Goal: Navigation & Orientation: Find specific page/section

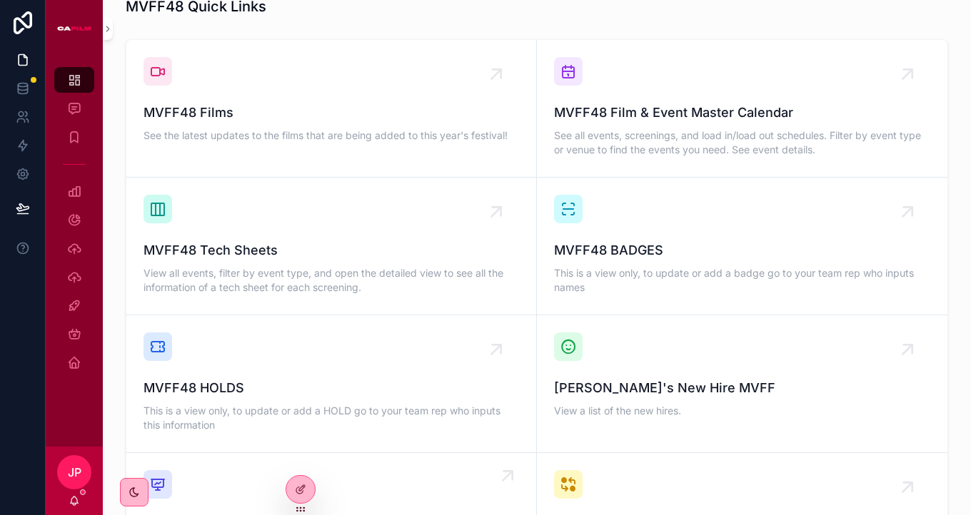
scroll to position [956, 0]
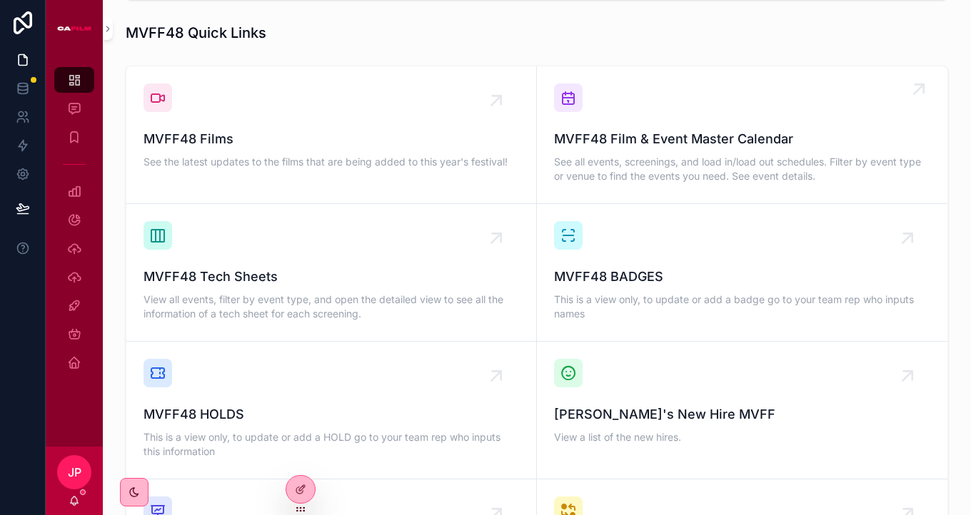
click at [582, 155] on span "See all events, screenings, and load in/load out schedules. Filter by event typ…" at bounding box center [742, 169] width 376 height 29
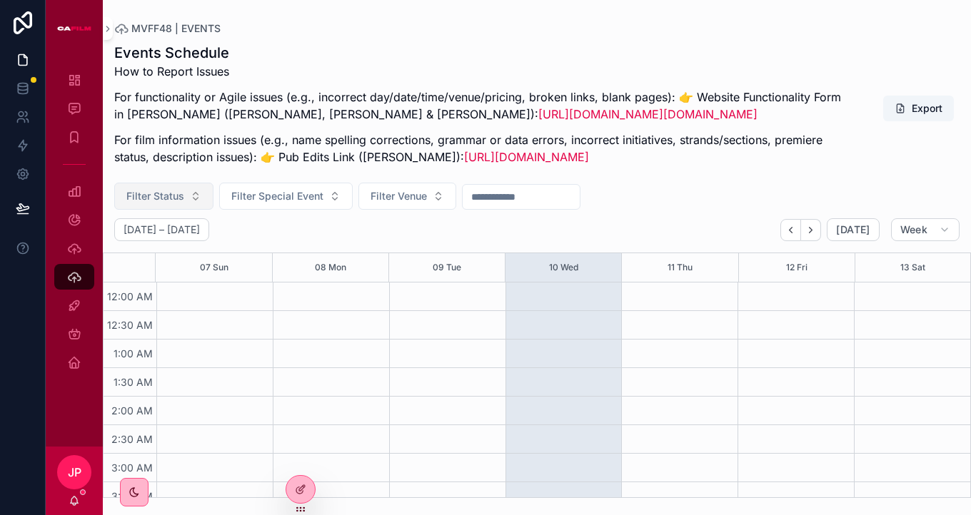
click at [176, 203] on span "Filter Status" at bounding box center [155, 196] width 58 height 14
click at [241, 203] on span "Filter Special Event" at bounding box center [277, 196] width 92 height 14
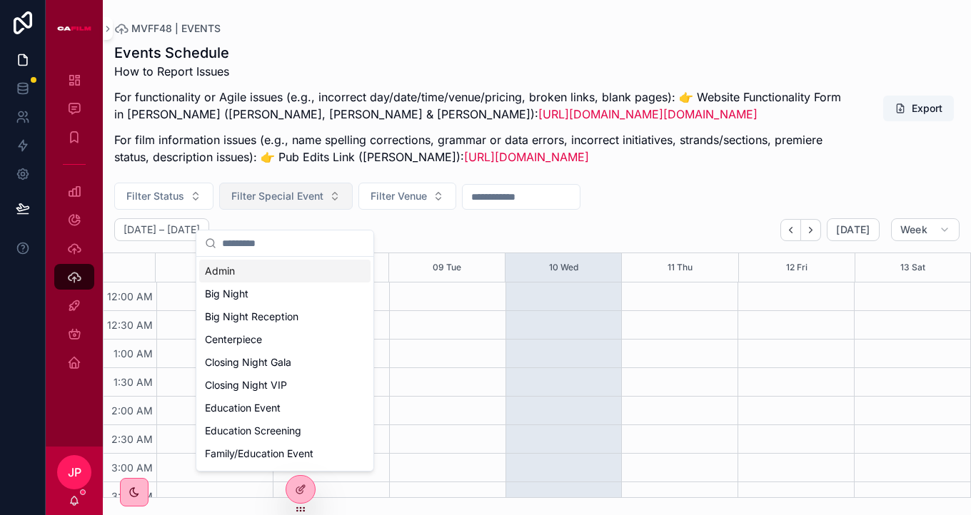
click at [241, 203] on span "Filter Special Event" at bounding box center [277, 196] width 92 height 14
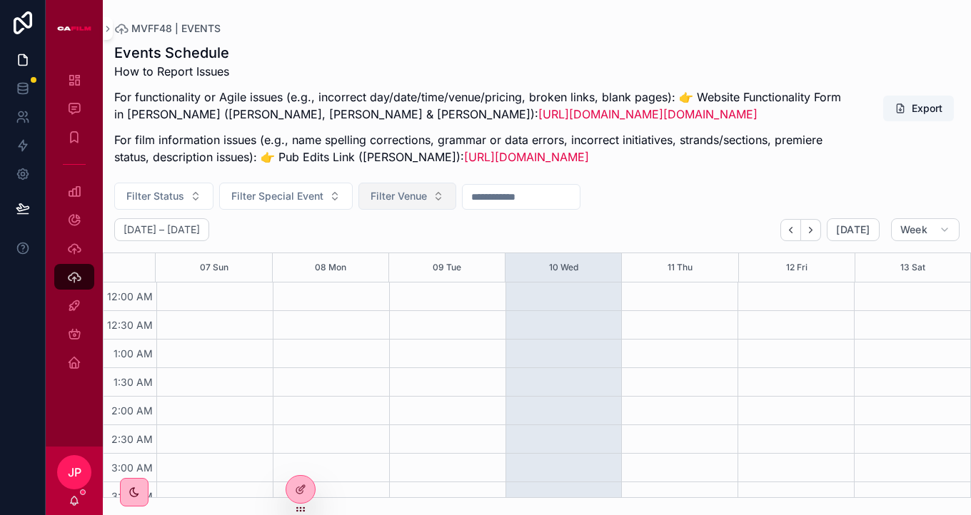
click at [380, 203] on span "Filter Venue" at bounding box center [398, 196] width 56 height 14
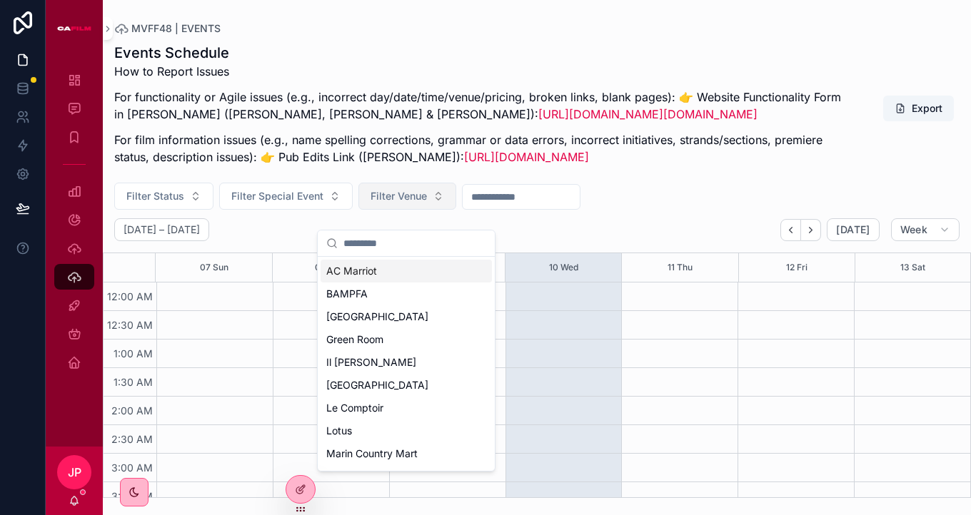
click at [380, 203] on span "Filter Venue" at bounding box center [398, 196] width 56 height 14
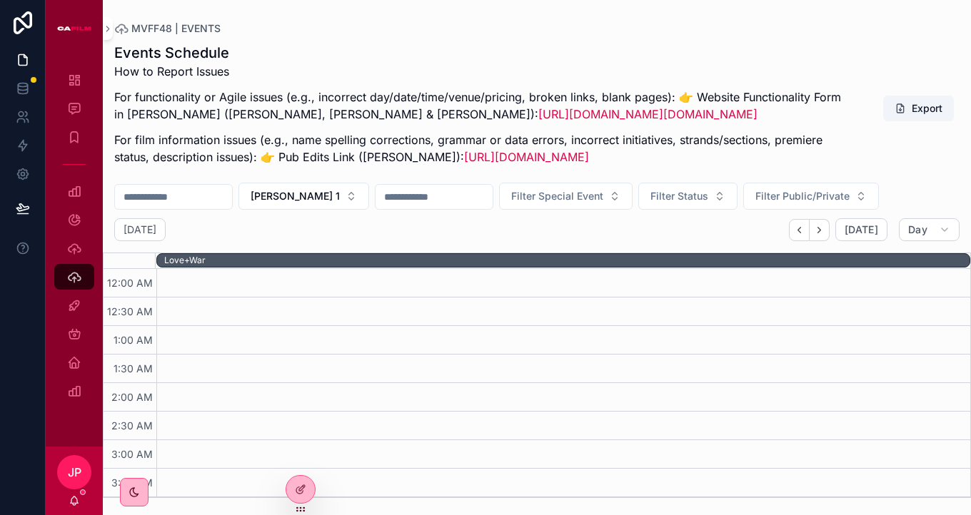
click at [199, 207] on input "scrollable content" at bounding box center [173, 197] width 117 height 20
click at [385, 207] on input "scrollable content" at bounding box center [433, 197] width 117 height 20
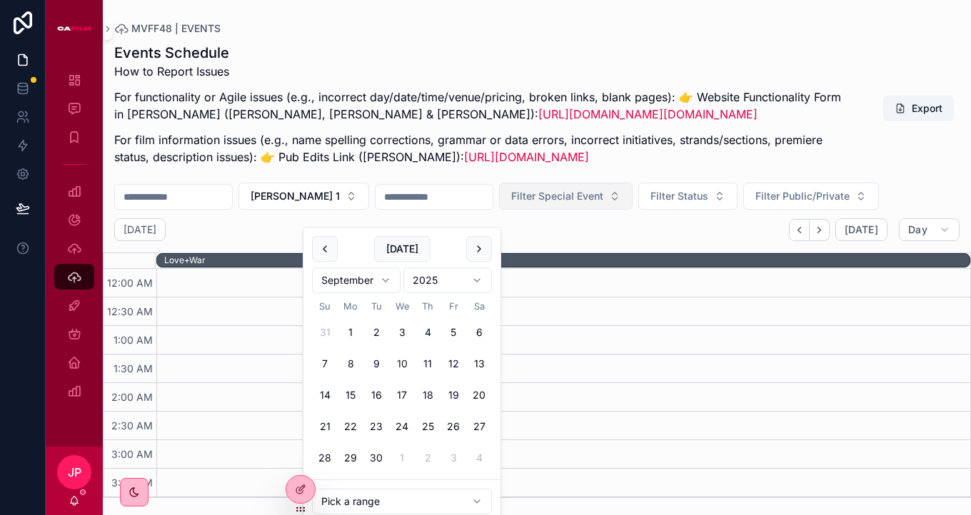
click at [517, 203] on span "Filter Special Event" at bounding box center [557, 196] width 92 height 14
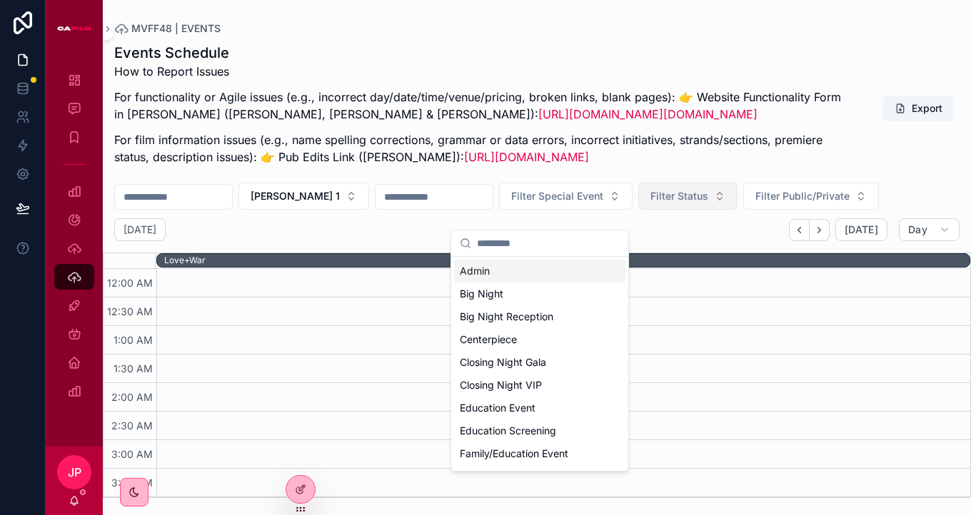
click at [650, 203] on span "Filter Status" at bounding box center [679, 196] width 58 height 14
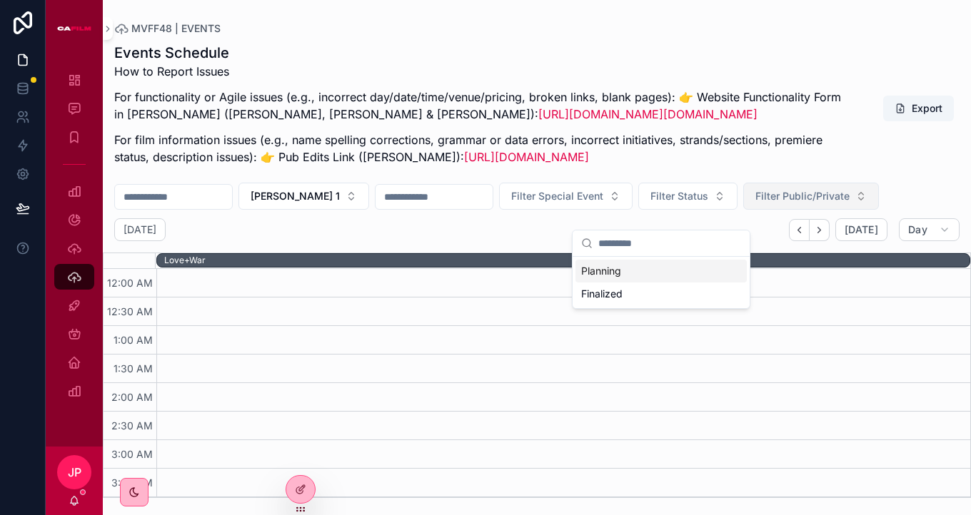
click at [755, 203] on span "Filter Public/Private" at bounding box center [802, 196] width 94 height 14
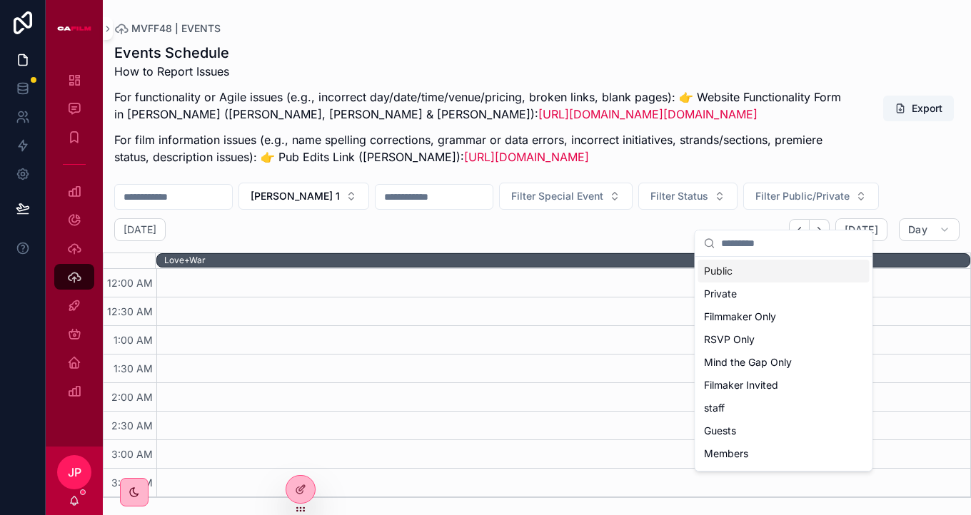
click at [874, 174] on div "Events Schedule How to Report Issues For functionality or Agile issues (e.g., i…" at bounding box center [536, 108] width 845 height 131
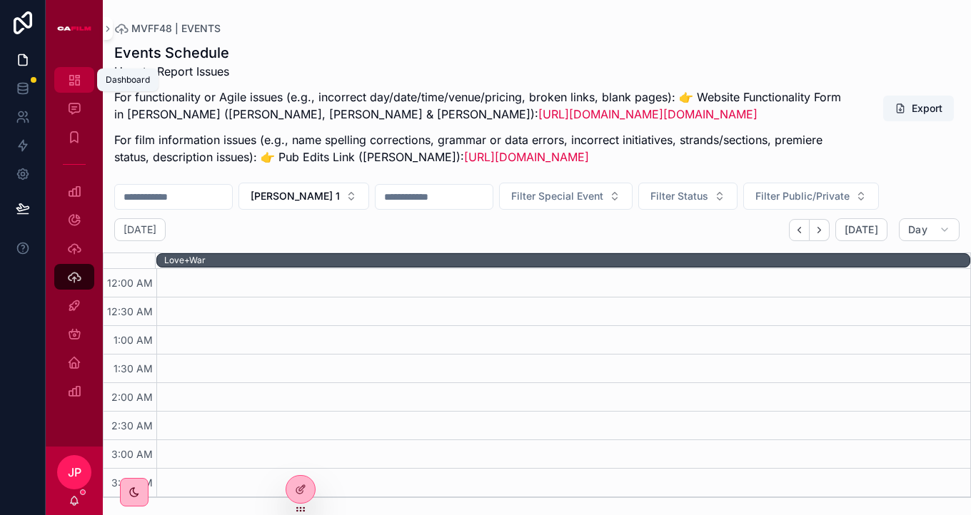
click at [76, 76] on icon "scrollable content" at bounding box center [74, 80] width 14 height 14
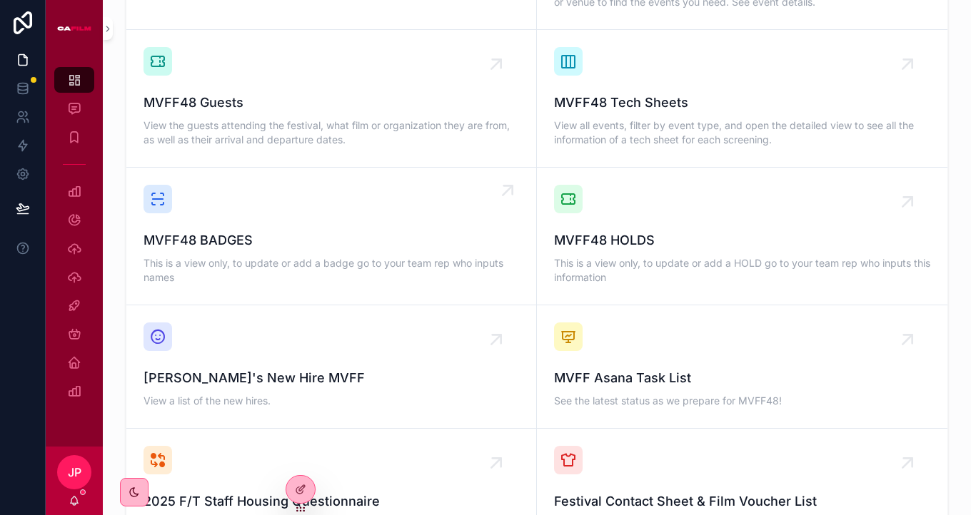
scroll to position [1131, 0]
click at [261, 132] on link "MVFF48 Guests View the guests attending the festival, what film or organization…" at bounding box center [331, 98] width 410 height 138
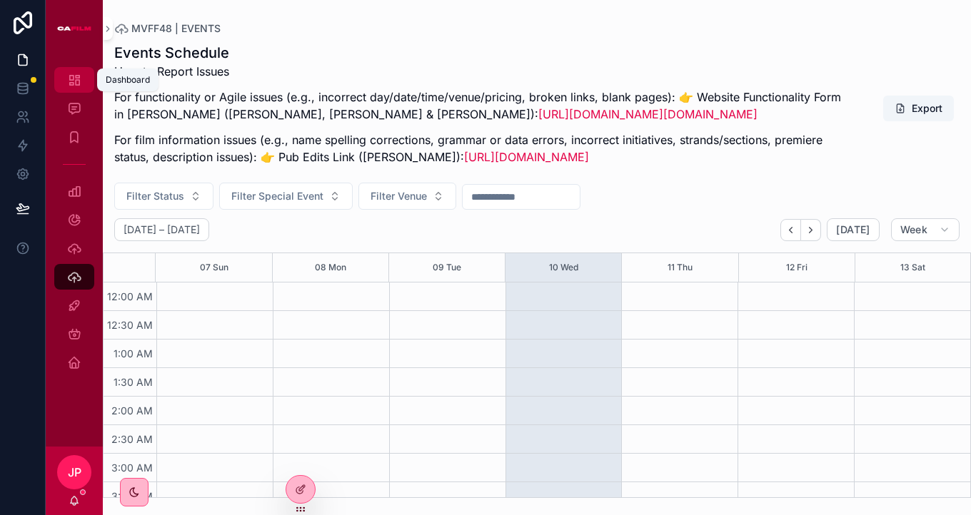
click at [76, 81] on icon "scrollable content" at bounding box center [74, 80] width 14 height 14
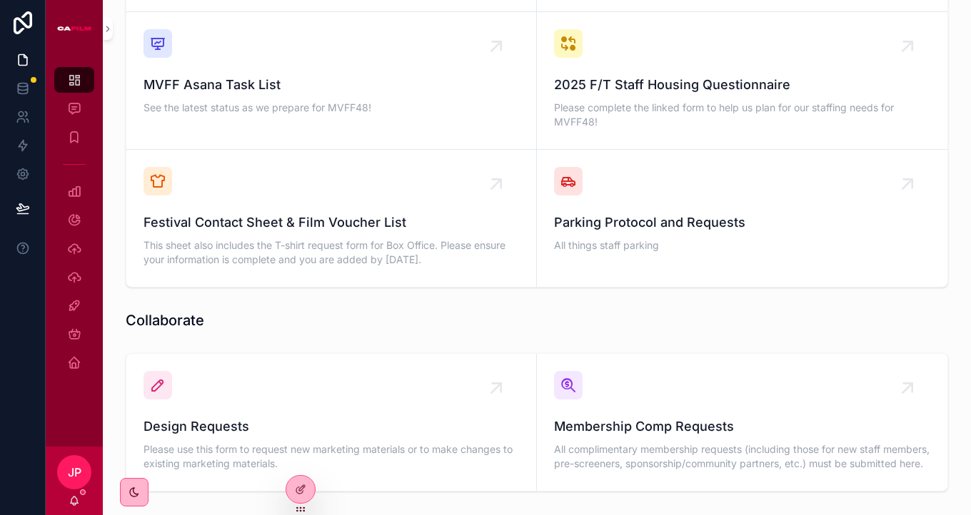
scroll to position [1428, 0]
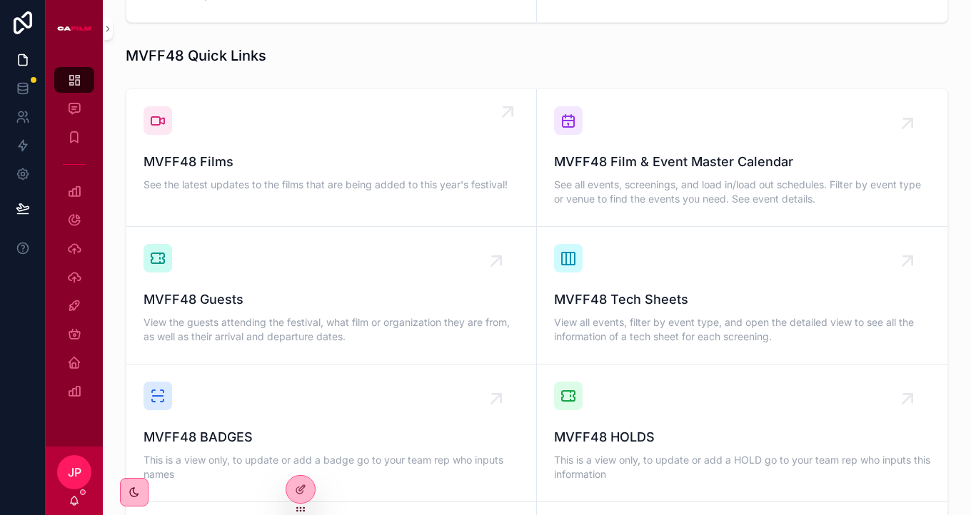
scroll to position [963, 0]
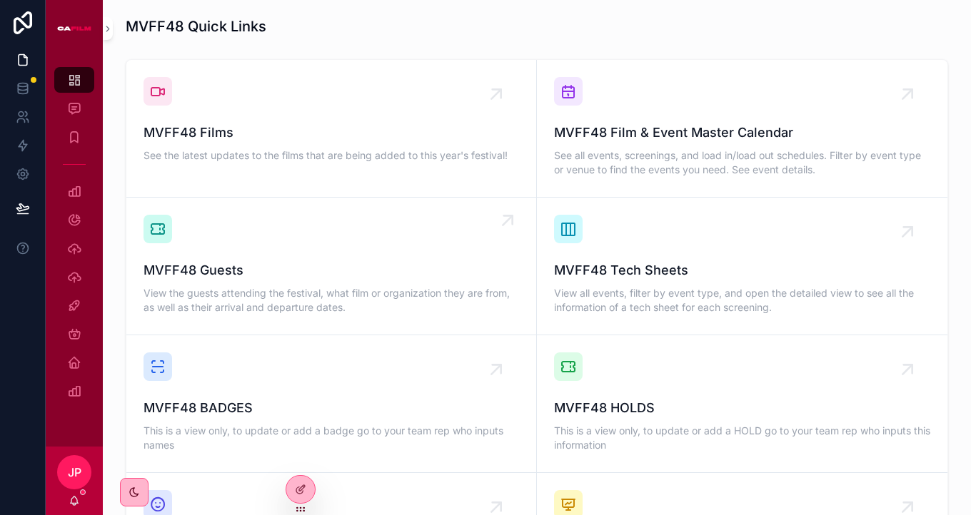
click at [172, 226] on div "MVFF48 Guests View the guests attending the festival, what film or organization…" at bounding box center [330, 266] width 375 height 103
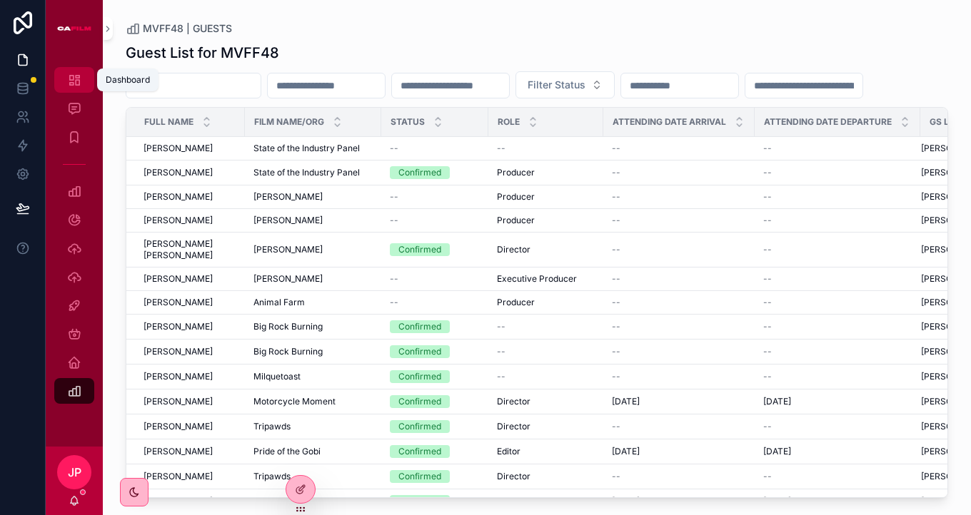
click at [74, 84] on icon "scrollable content" at bounding box center [74, 80] width 14 height 14
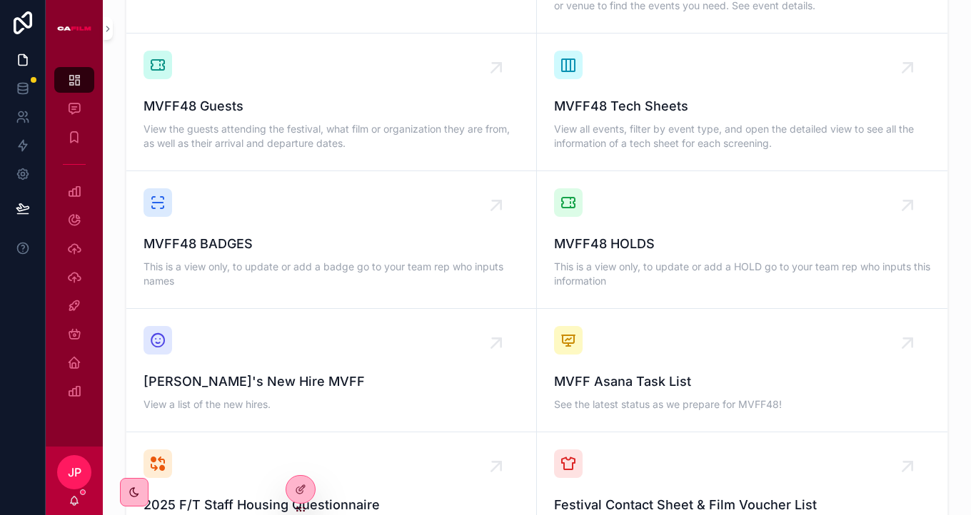
scroll to position [1130, 0]
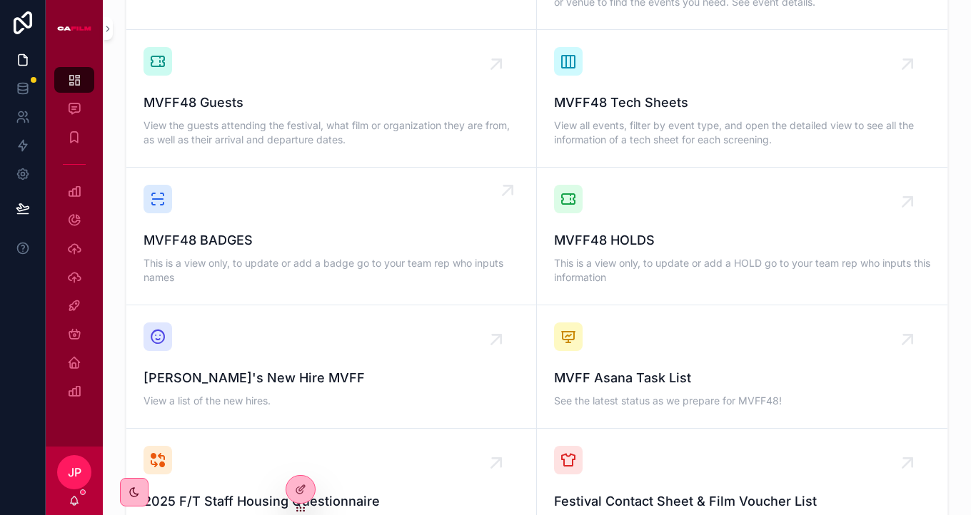
click at [238, 231] on span "MVFF48 BADGES" at bounding box center [330, 241] width 375 height 20
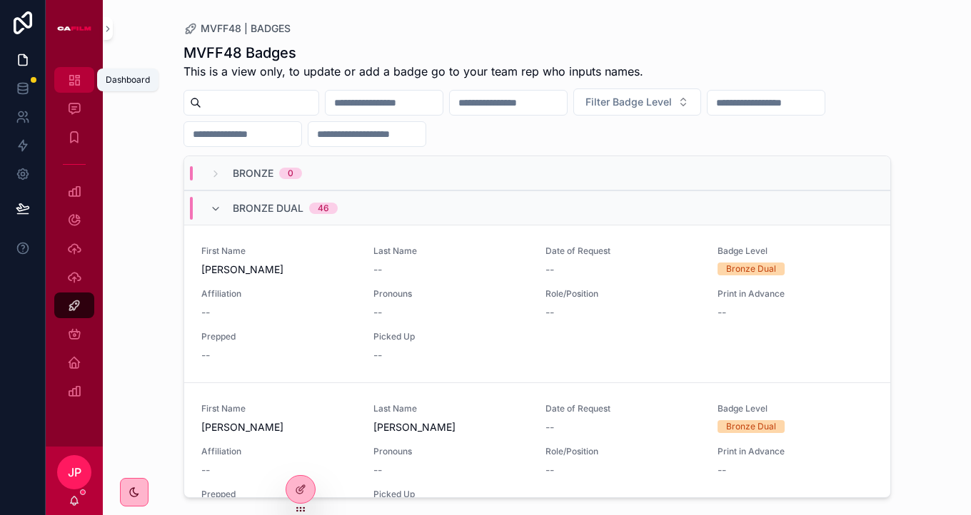
click at [71, 76] on icon "scrollable content" at bounding box center [74, 80] width 14 height 14
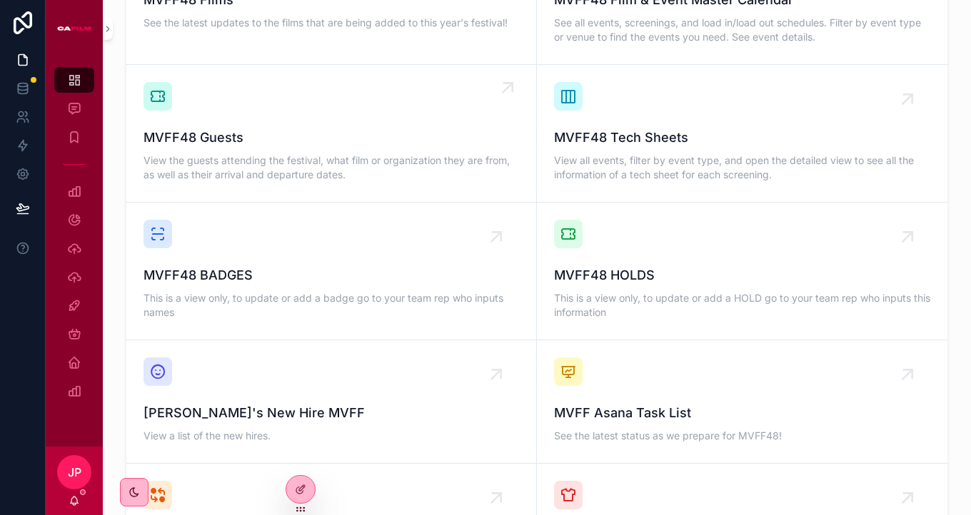
scroll to position [1174, 0]
